Goal: Navigation & Orientation: Find specific page/section

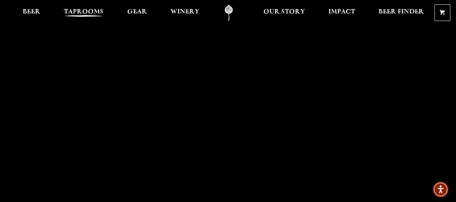
click at [92, 13] on span "Taprooms" at bounding box center [84, 12] width 40 height 6
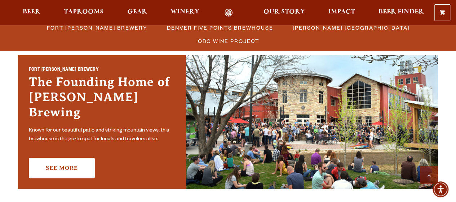
scroll to position [108, 0]
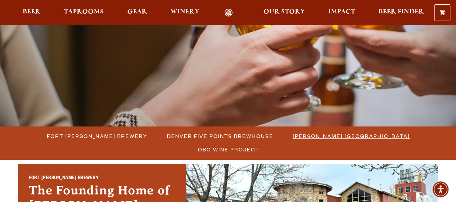
click at [331, 138] on span "[PERSON_NAME] [GEOGRAPHIC_DATA]" at bounding box center [351, 136] width 117 height 10
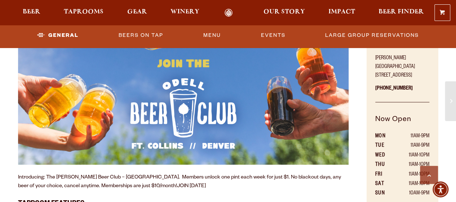
scroll to position [361, 0]
